Goal: Transaction & Acquisition: Purchase product/service

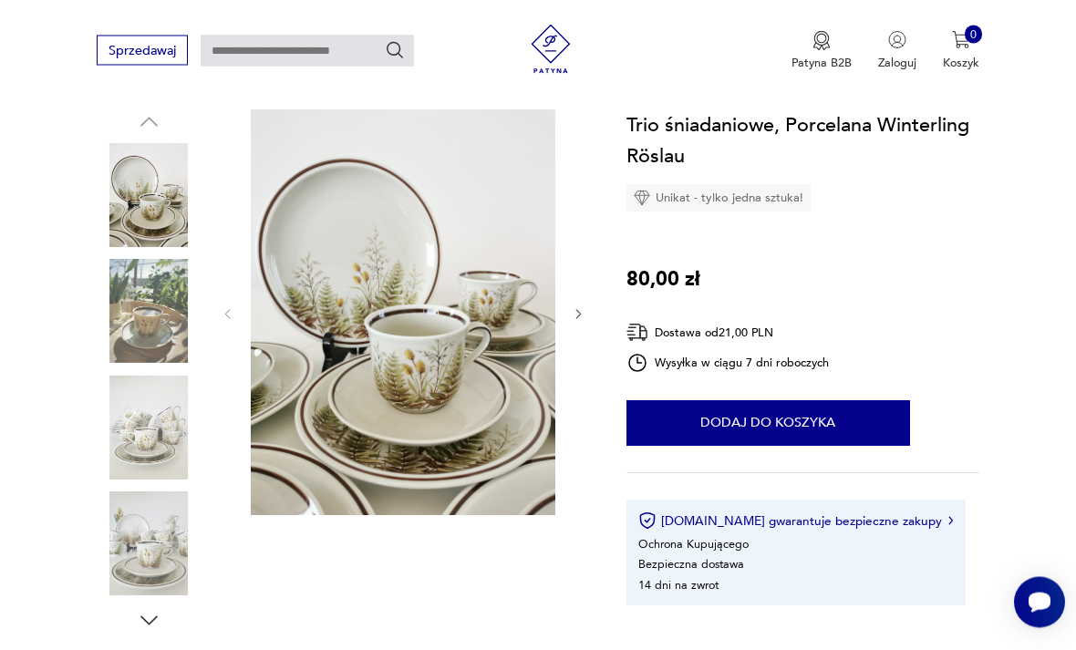
scroll to position [175, 0]
click at [848, 426] on button "Dodaj do koszyka" at bounding box center [767, 423] width 283 height 46
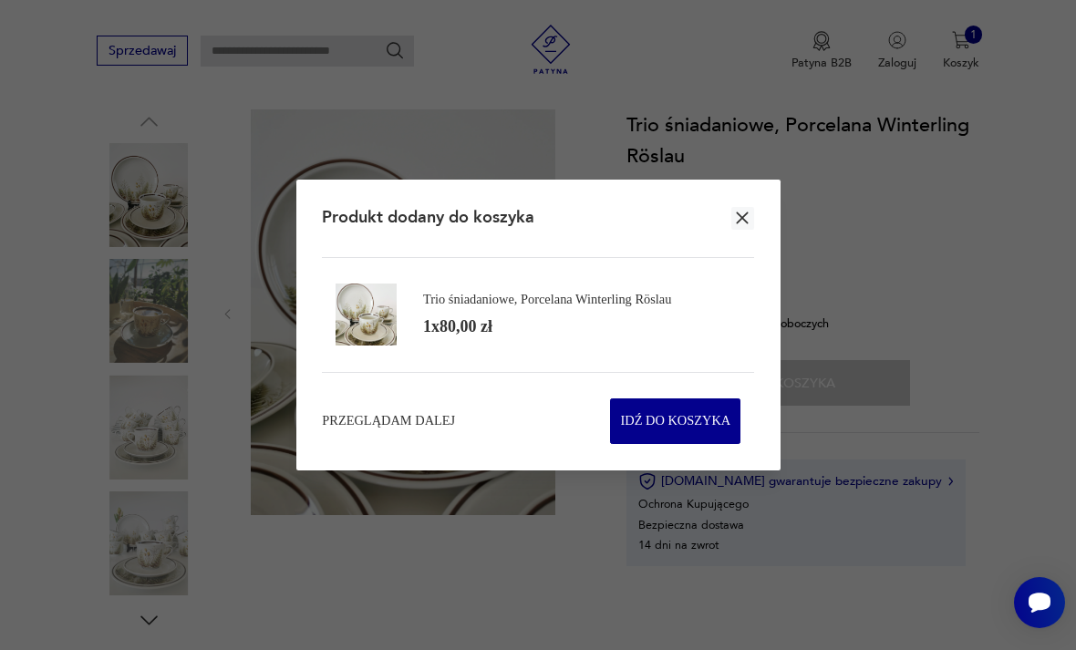
click at [752, 236] on div "Produkt dodany do koszyka" at bounding box center [537, 219] width 431 height 78
click at [746, 224] on icon "button" at bounding box center [742, 218] width 12 height 12
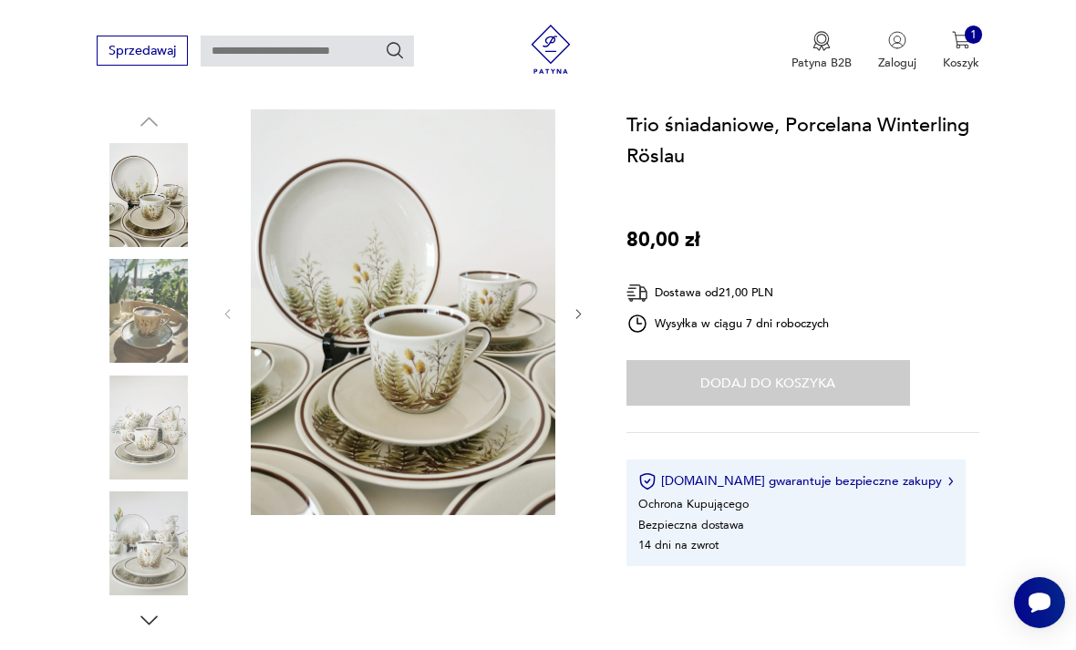
click at [978, 46] on button "1 Koszyk" at bounding box center [960, 51] width 36 height 40
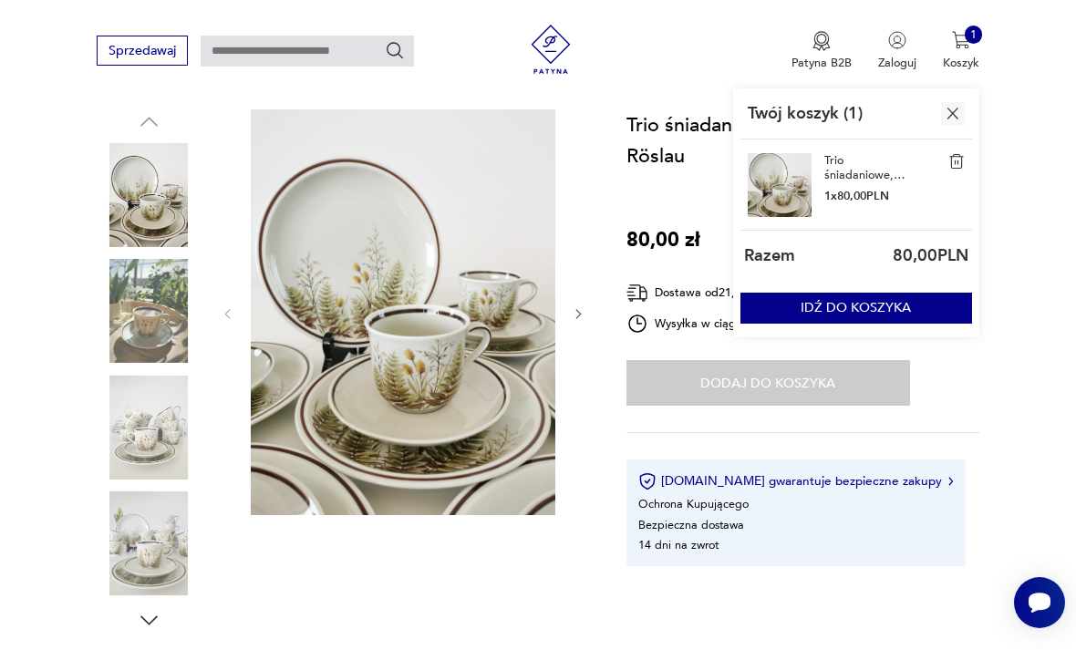
click at [923, 304] on button "IDŹ DO KOSZYKA" at bounding box center [856, 308] width 232 height 30
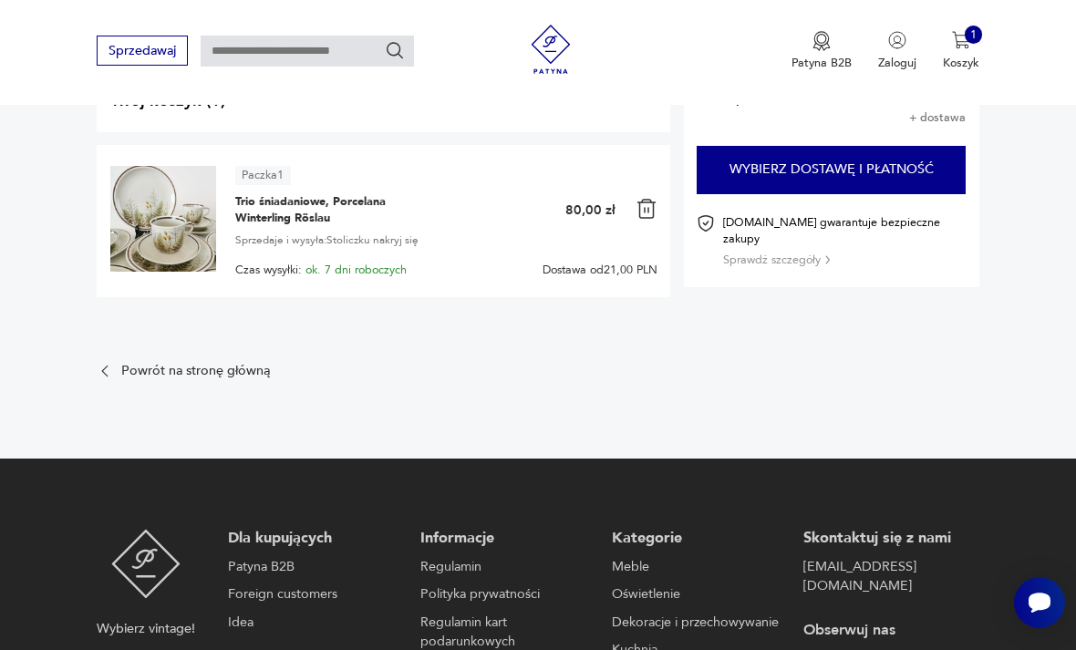
click at [867, 158] on button "Wybierz dostawę i płatność" at bounding box center [830, 169] width 269 height 47
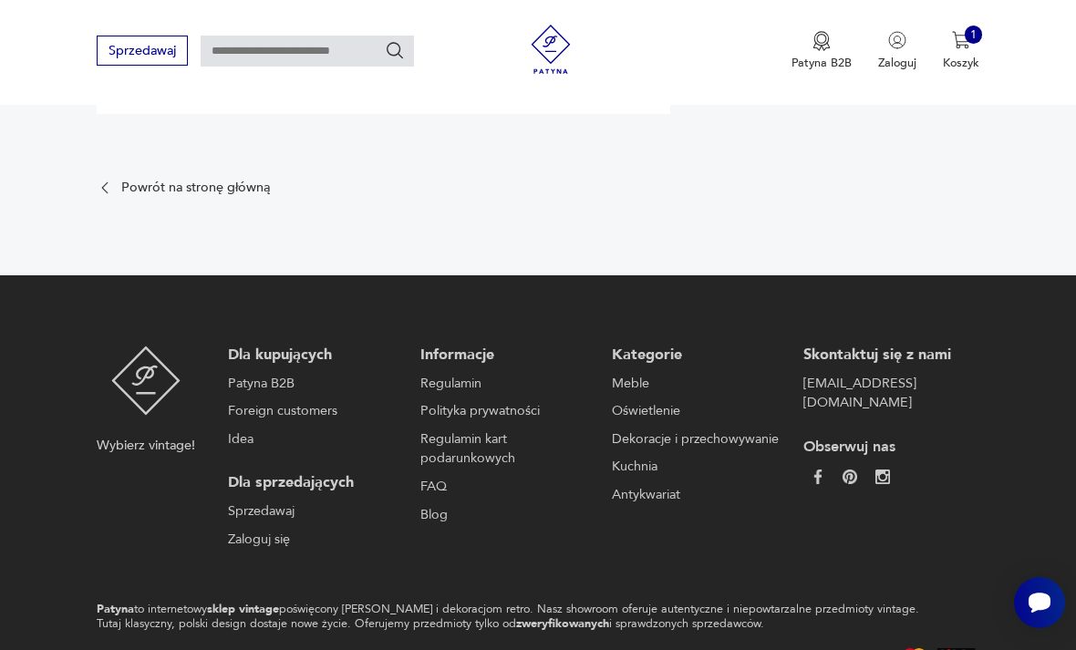
scroll to position [368, 0]
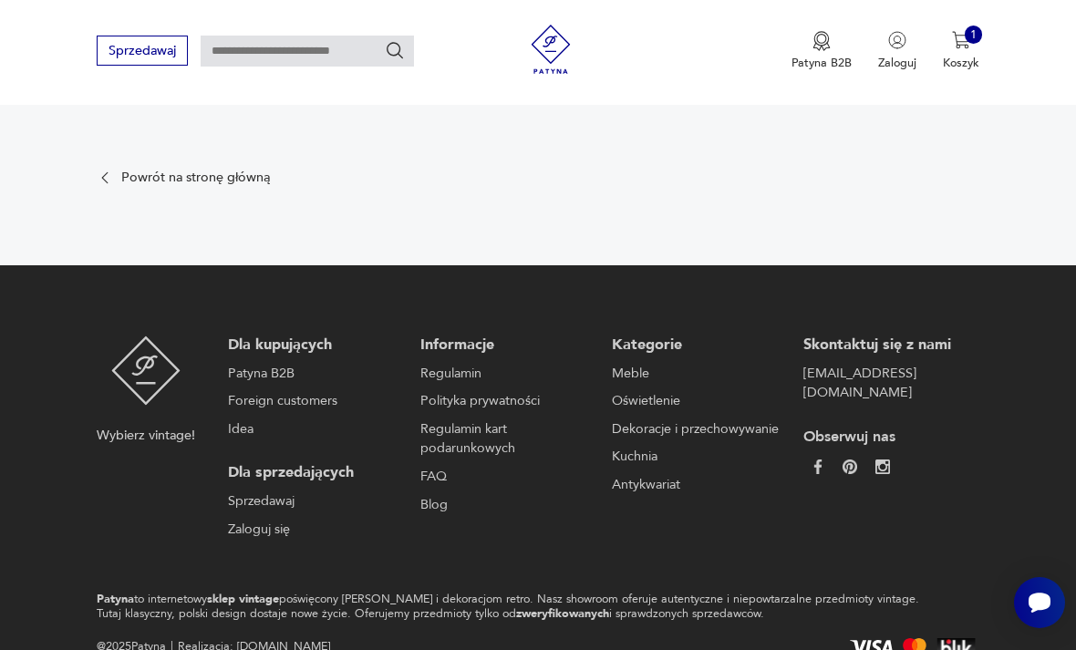
click at [915, 380] on link "[EMAIL_ADDRESS][DOMAIN_NAME]" at bounding box center [886, 383] width 167 height 39
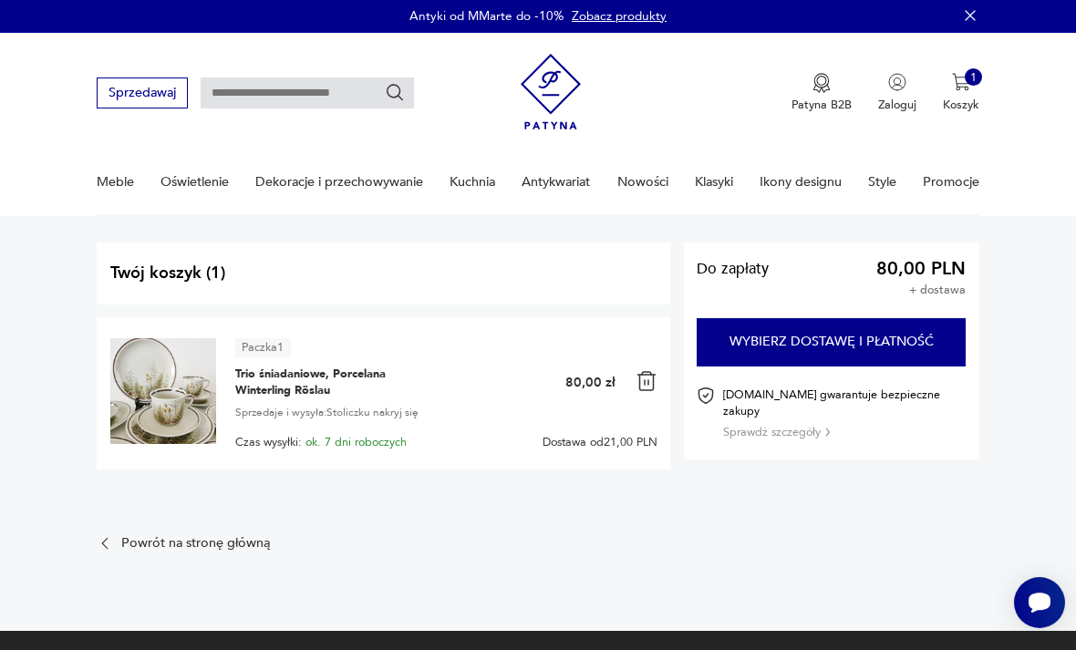
scroll to position [0, 0]
